Goal: Check status: Check status

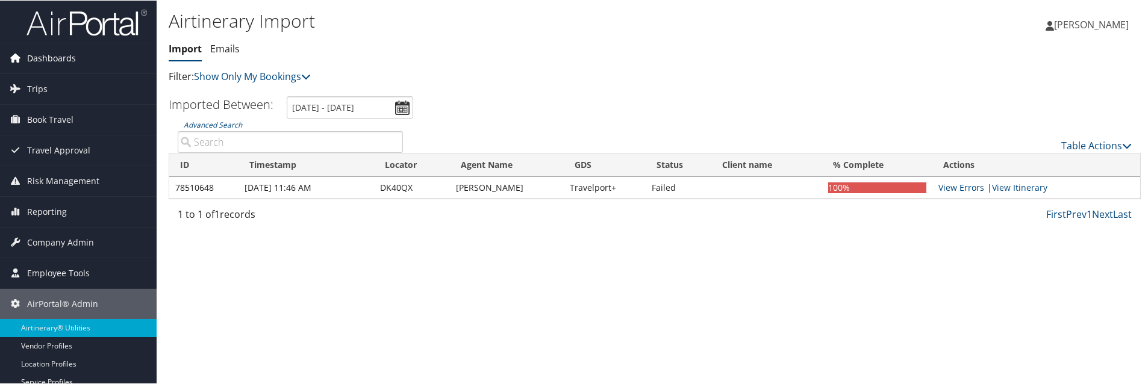
click at [64, 55] on span "Dashboards" at bounding box center [51, 58] width 49 height 30
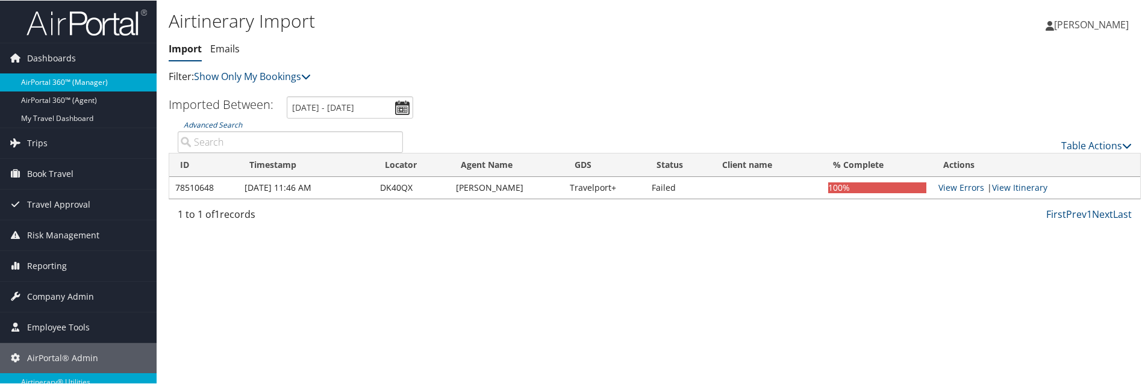
click at [63, 79] on link "AirPortal 360™ (Manager)" at bounding box center [78, 82] width 157 height 18
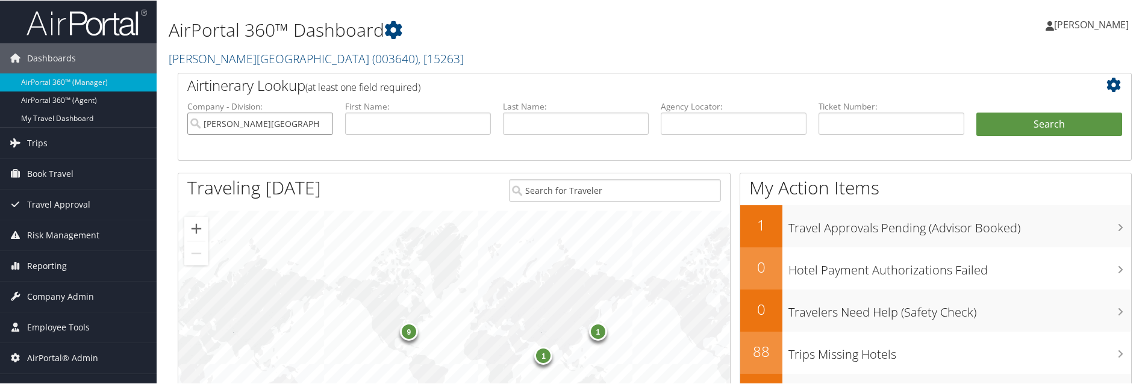
click at [319, 125] on input "Troy University" at bounding box center [260, 123] width 146 height 22
click at [726, 131] on input "text" at bounding box center [734, 123] width 146 height 22
type input "DL7XY3"
click at [976, 112] on button "Search" at bounding box center [1049, 124] width 146 height 24
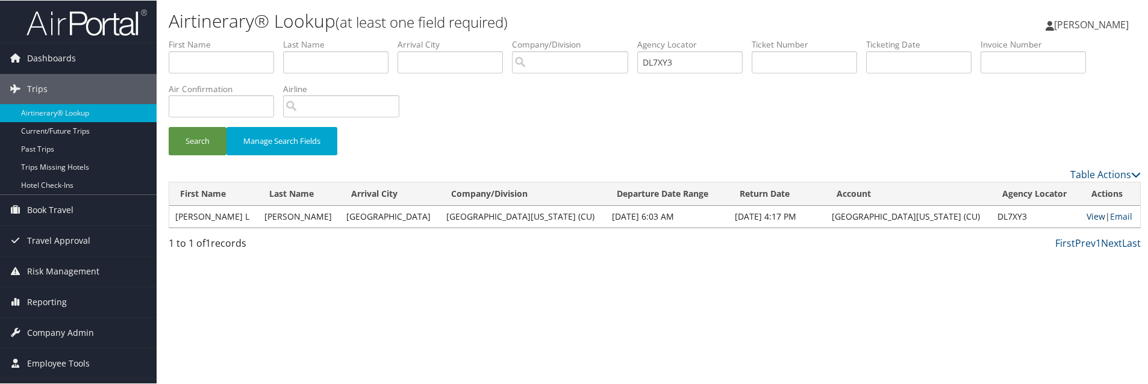
click at [1086, 217] on link "View" at bounding box center [1095, 215] width 19 height 11
